Goal: Task Accomplishment & Management: Complete application form

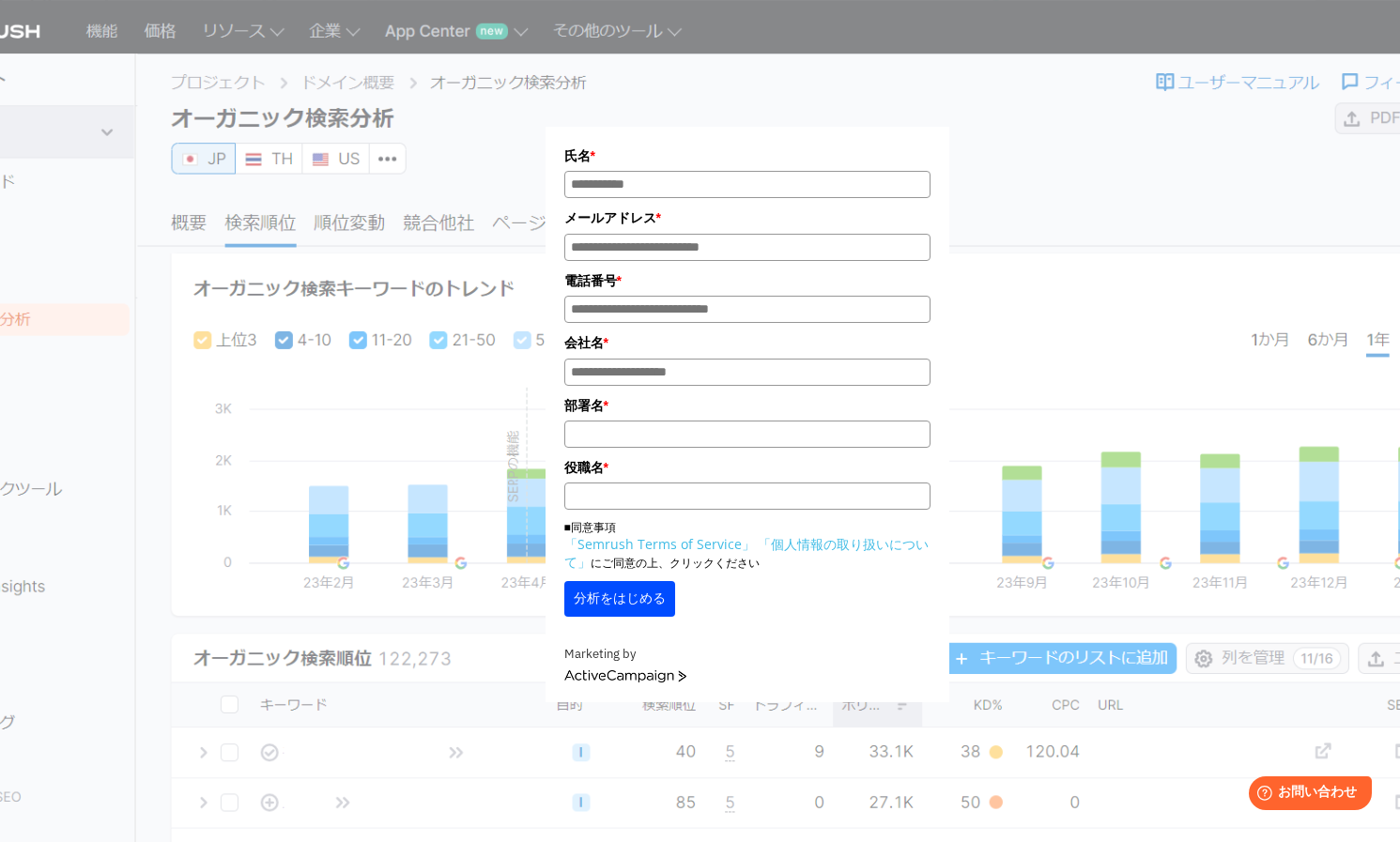
click at [825, 194] on input "氏名*" at bounding box center [747, 184] width 366 height 28
click at [937, 170] on form "氏名 * メールアドレス * 電話番号 * 会社名 * * *" at bounding box center [747, 414] width 404 height 575
